Goal: Register for event/course

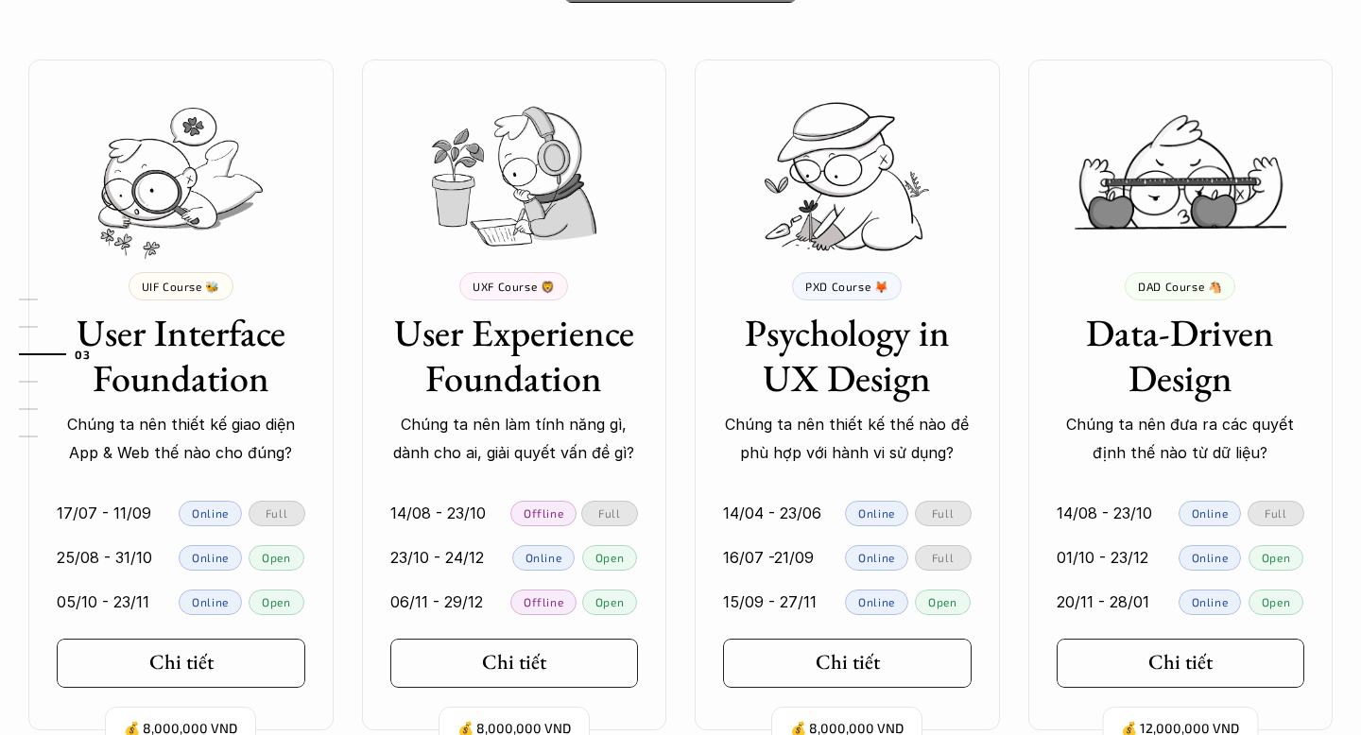
scroll to position [1783, 0]
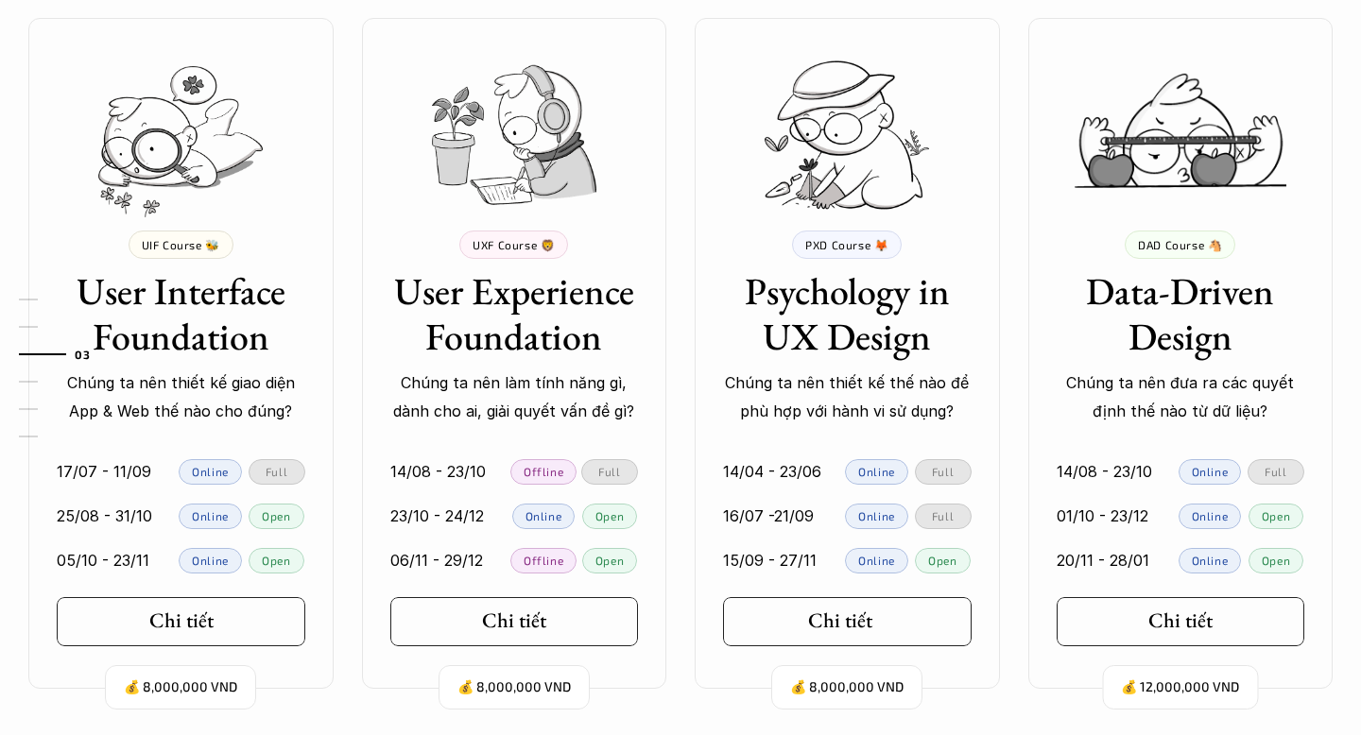
click at [808, 609] on h5 "Chi tiết" at bounding box center [840, 621] width 64 height 25
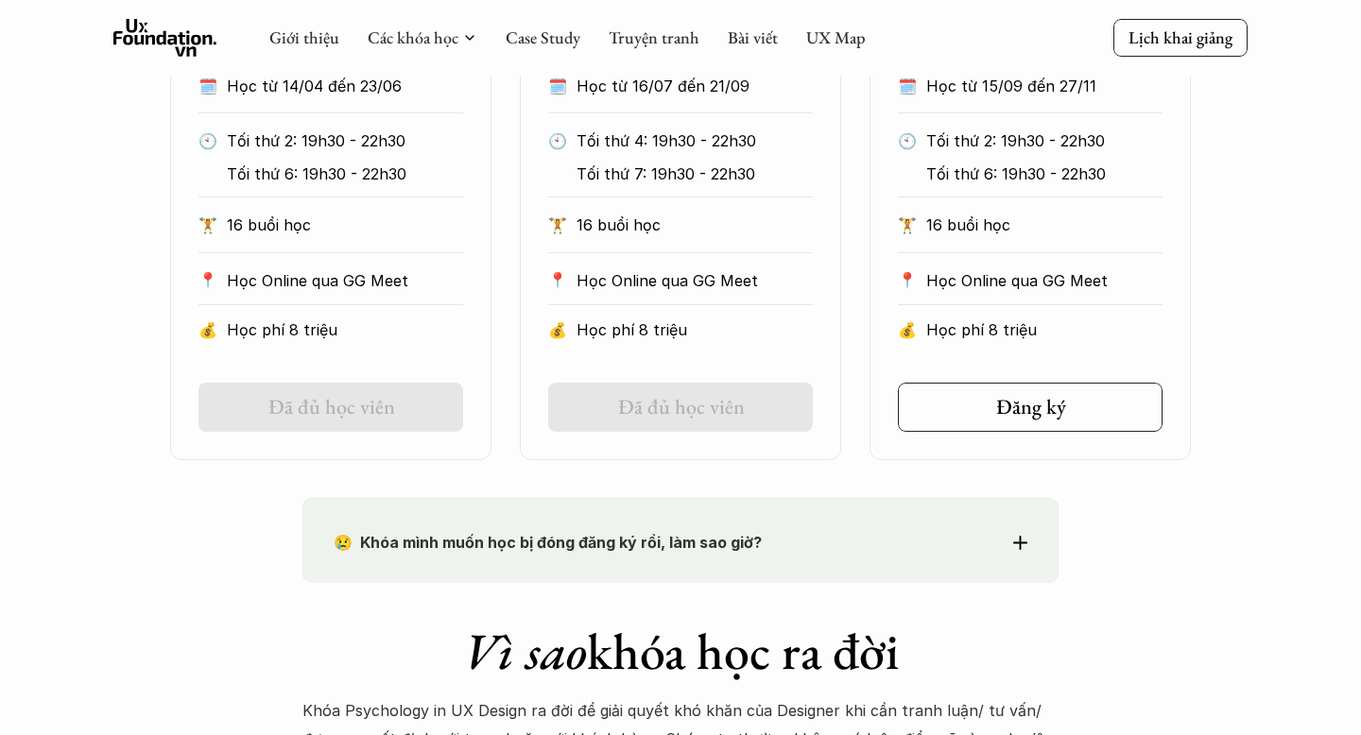
scroll to position [1462, 0]
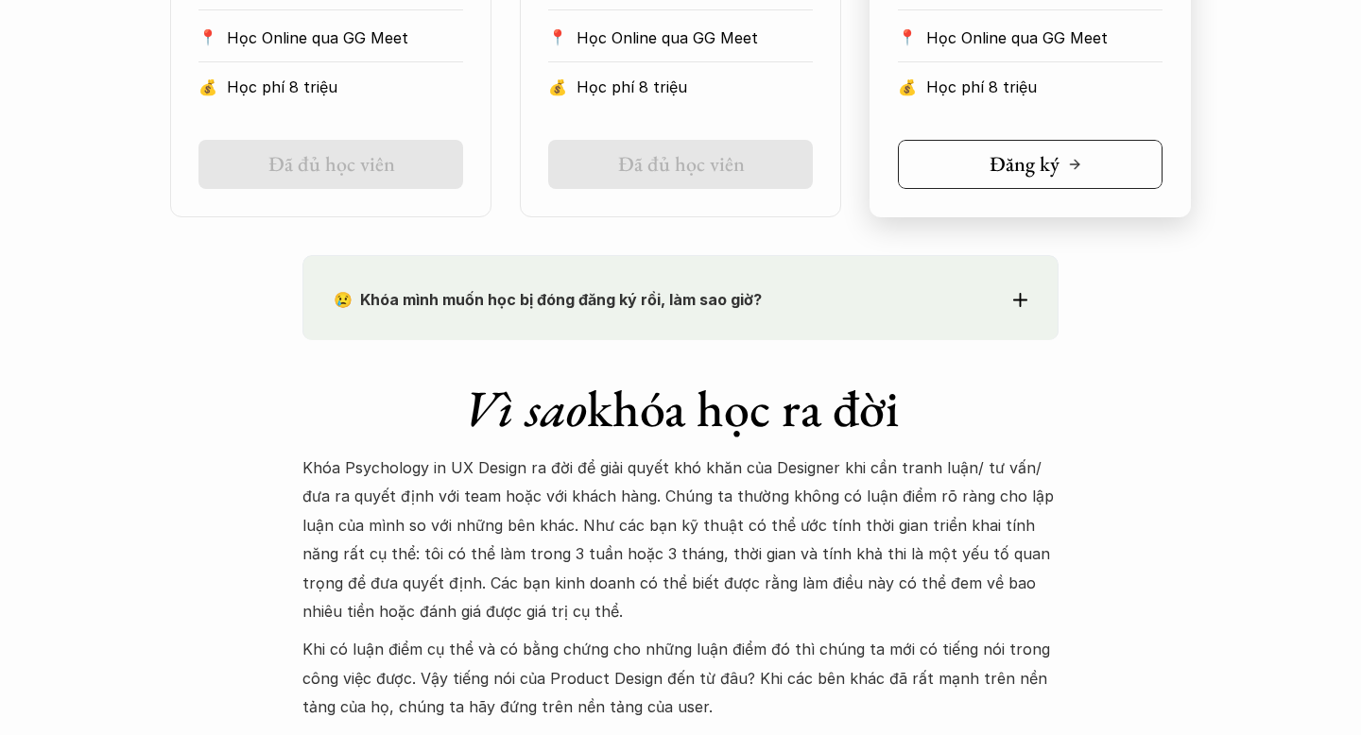
click at [975, 140] on link "Đăng ký" at bounding box center [1030, 164] width 265 height 49
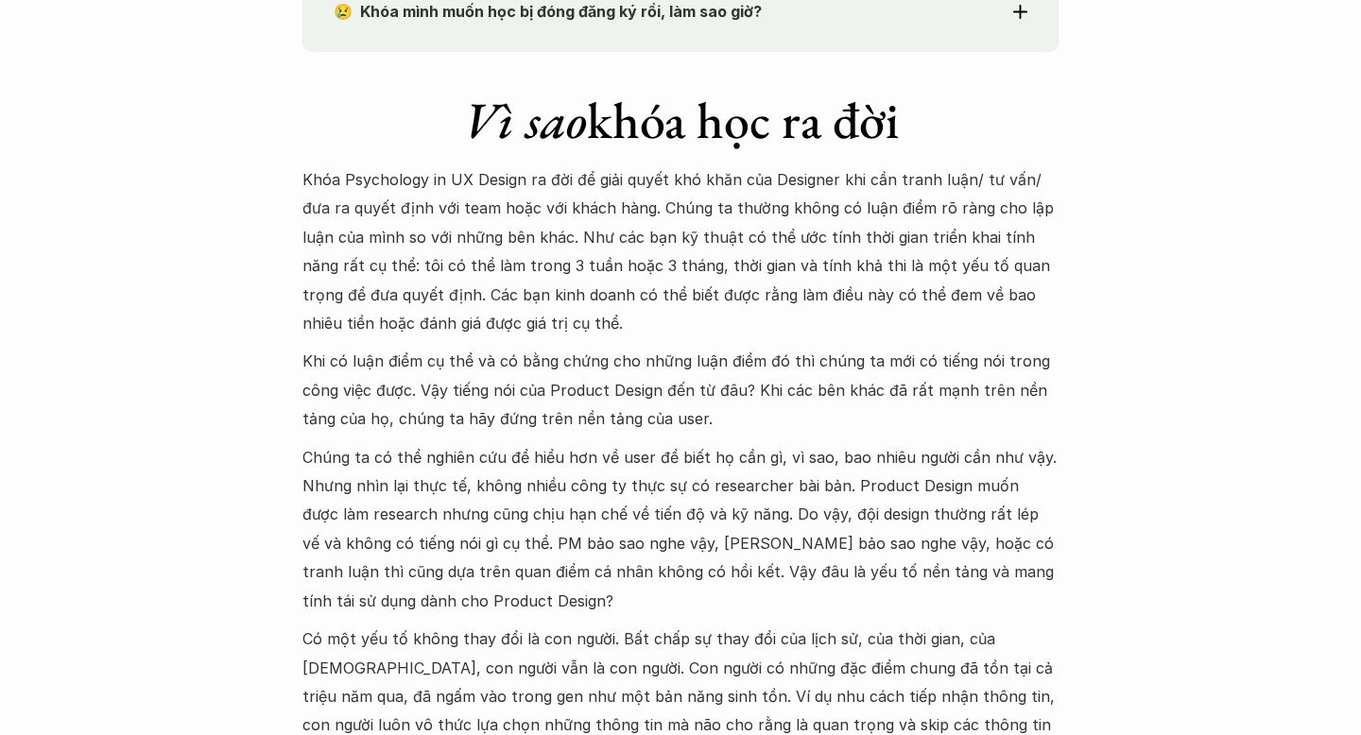
click at [871, 262] on p "Khóa Psychology in UX Design ra đời để giải quyết khó khăn của Designer khi cần…" at bounding box center [680, 251] width 756 height 172
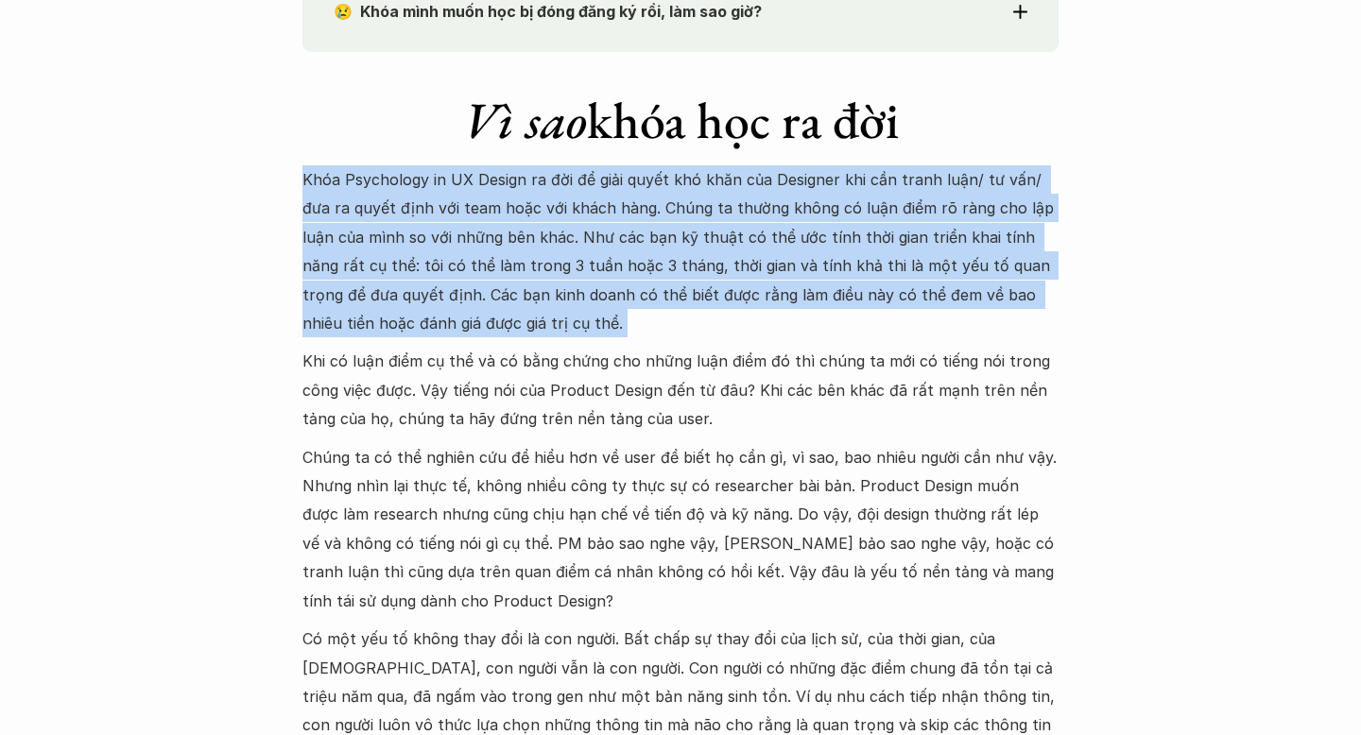
click at [470, 347] on p "Khi có luận điểm cụ thể và có bằng chứng cho những luận điểm đó thì chúng ta mớ…" at bounding box center [680, 390] width 756 height 86
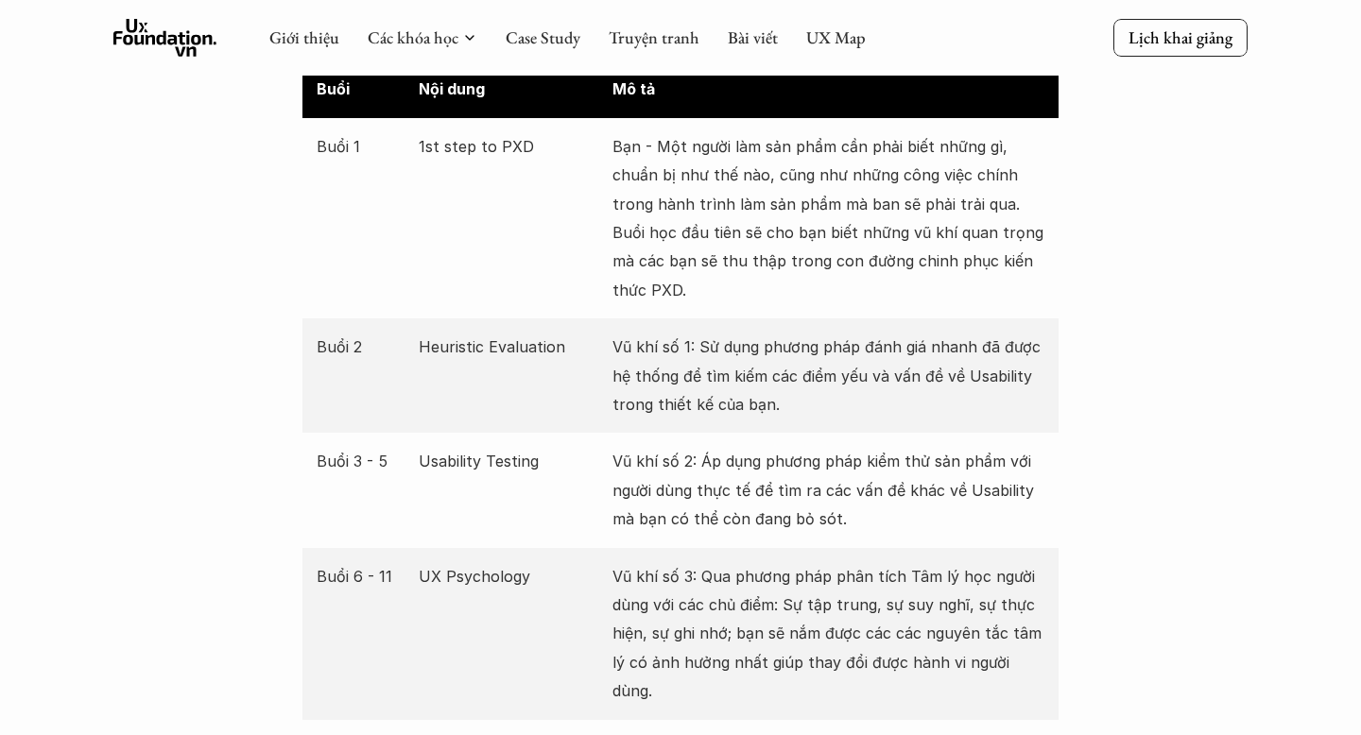
scroll to position [3557, 0]
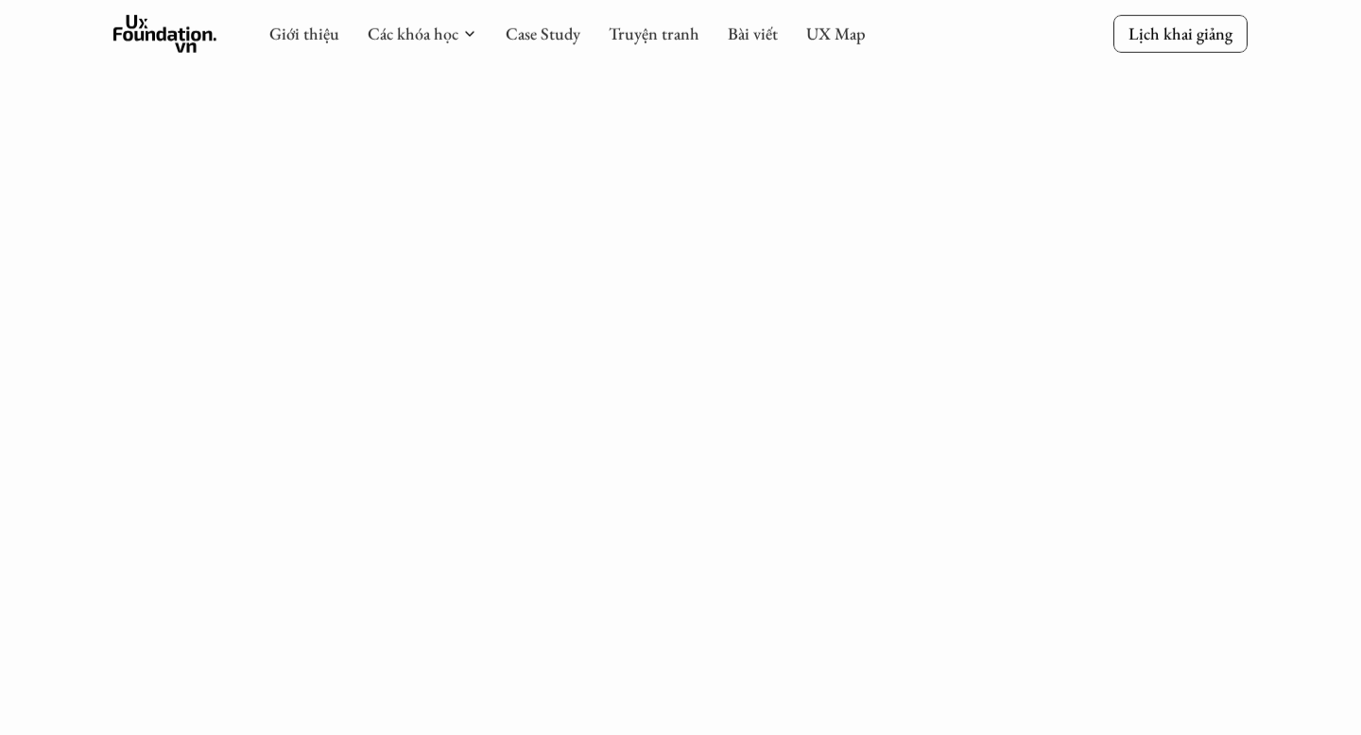
scroll to position [1575, 0]
